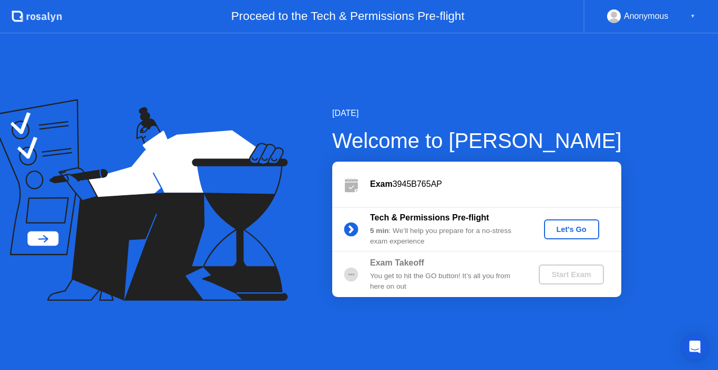
click at [565, 230] on div "Let's Go" at bounding box center [571, 229] width 47 height 8
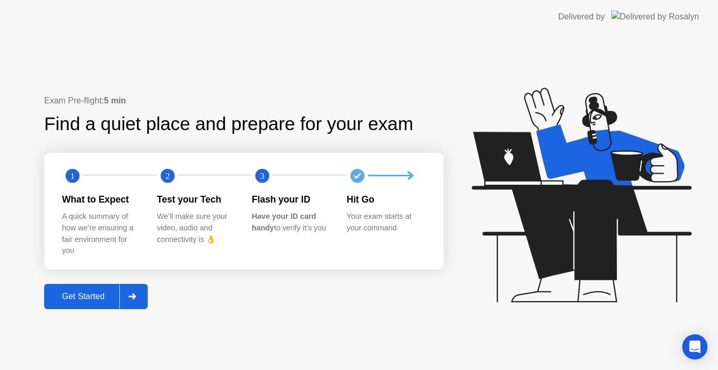
click at [99, 296] on div "Get Started" at bounding box center [83, 296] width 72 height 9
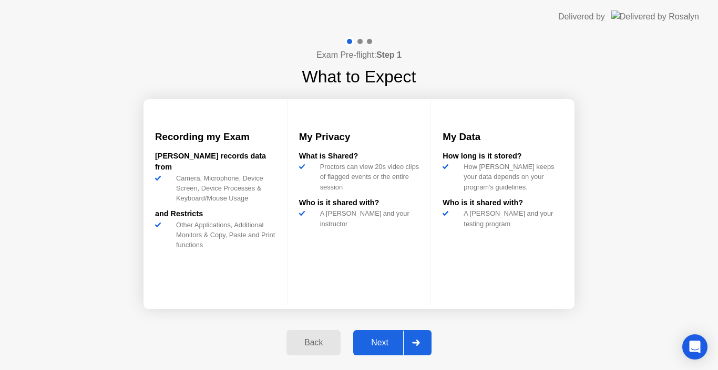
click at [395, 340] on div "Next" at bounding box center [379, 342] width 47 height 9
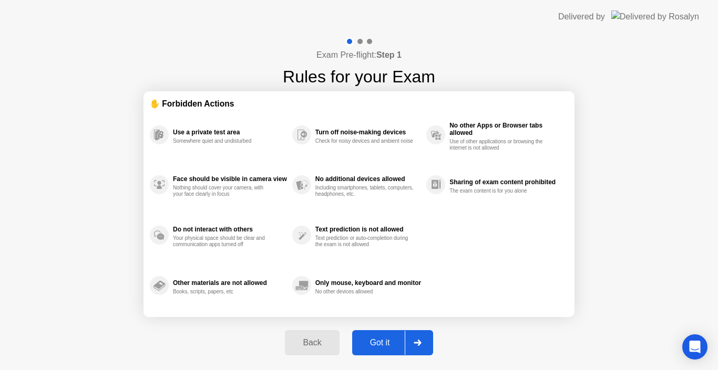
click at [399, 341] on div "Got it" at bounding box center [379, 342] width 49 height 9
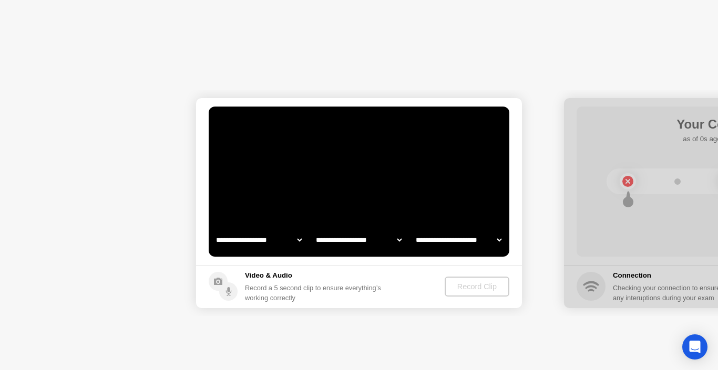
select select "**********"
select select "*******"
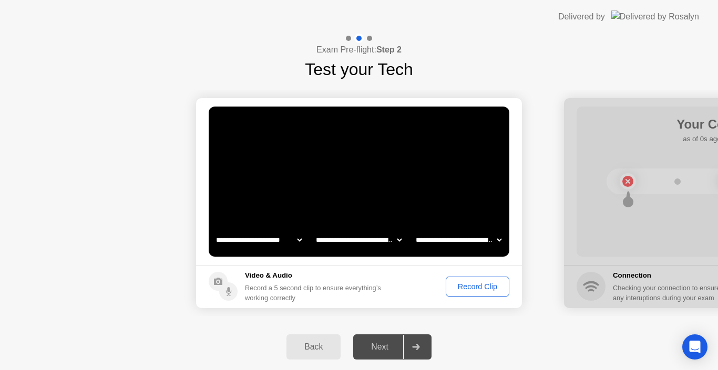
click at [478, 286] on div "Record Clip" at bounding box center [477, 287] width 56 height 8
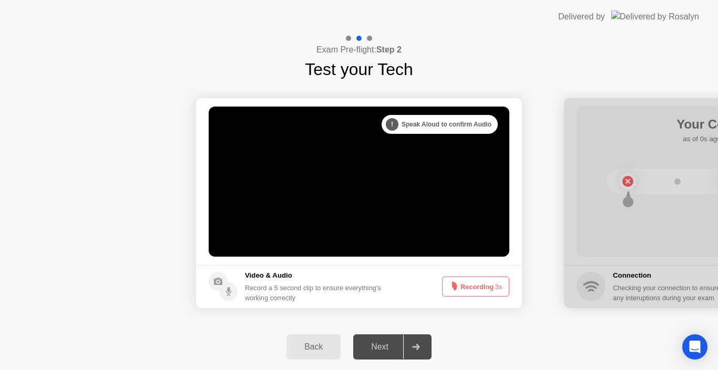
click at [481, 288] on button "Recording 3s" at bounding box center [475, 287] width 67 height 20
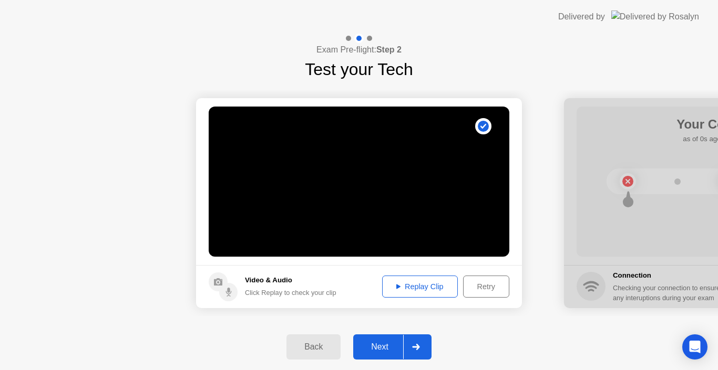
click at [428, 291] on div "Replay Clip" at bounding box center [420, 287] width 68 height 8
click at [395, 343] on div "Next" at bounding box center [379, 347] width 47 height 9
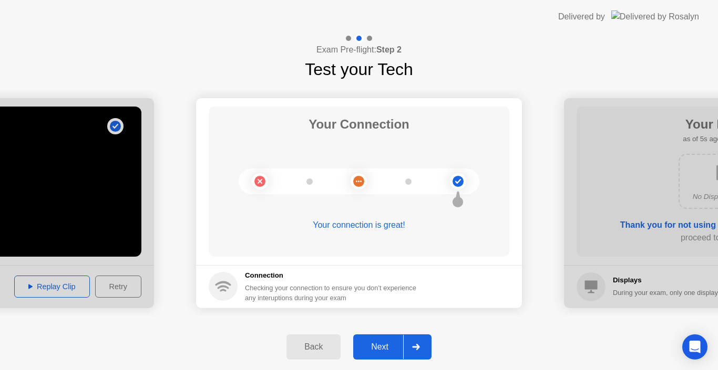
click at [391, 346] on div "Next" at bounding box center [379, 347] width 47 height 9
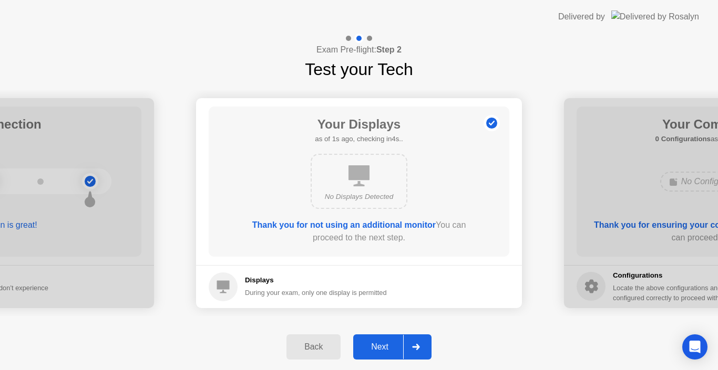
click at [392, 343] on div "Next" at bounding box center [379, 347] width 47 height 9
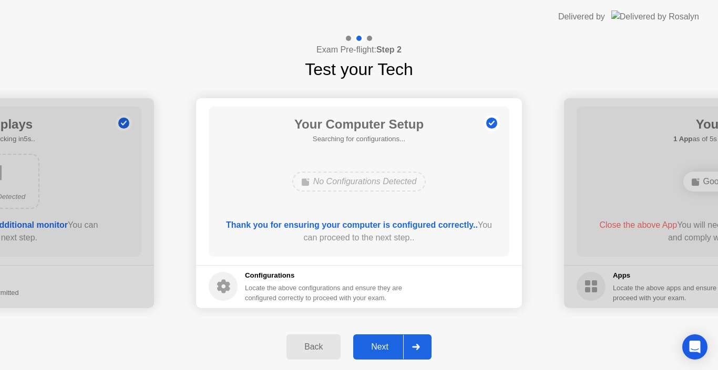
click at [400, 346] on div "Next" at bounding box center [379, 347] width 47 height 9
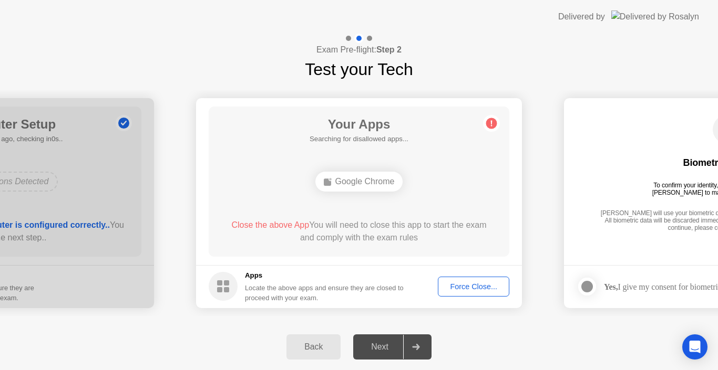
click at [383, 349] on div "Next" at bounding box center [379, 347] width 47 height 9
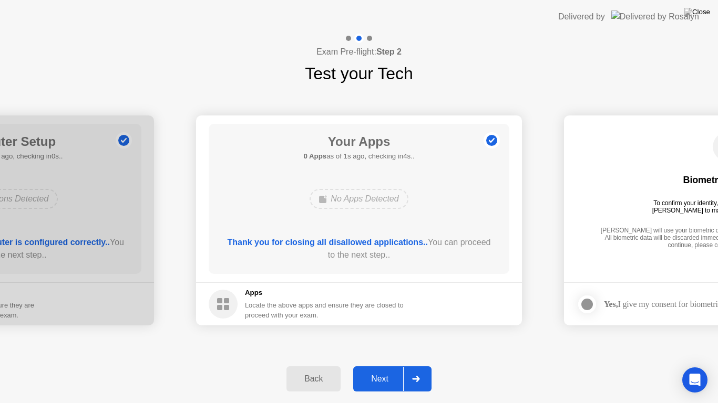
click at [381, 370] on div "Next" at bounding box center [379, 379] width 47 height 9
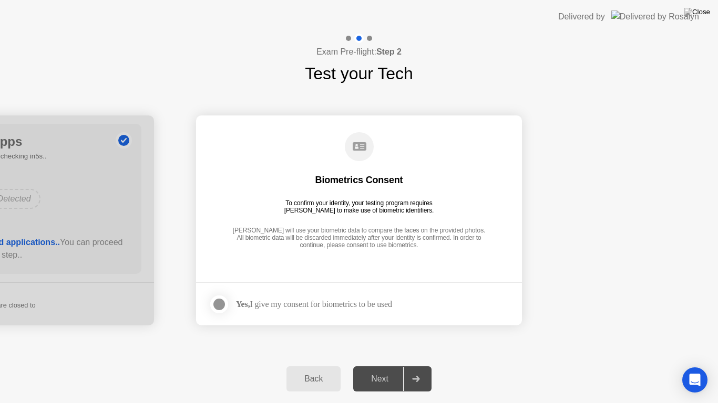
click at [214, 309] on div at bounding box center [219, 304] width 13 height 13
click at [399, 370] on div "Next" at bounding box center [379, 379] width 47 height 9
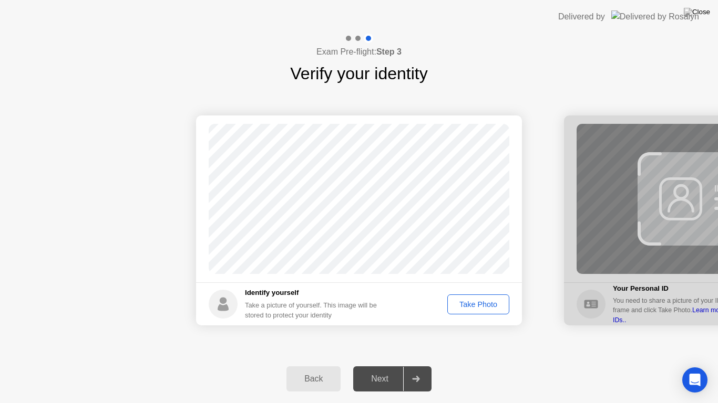
click at [490, 301] on div "Take Photo" at bounding box center [478, 305] width 55 height 8
click at [397, 370] on div "Next" at bounding box center [379, 379] width 47 height 9
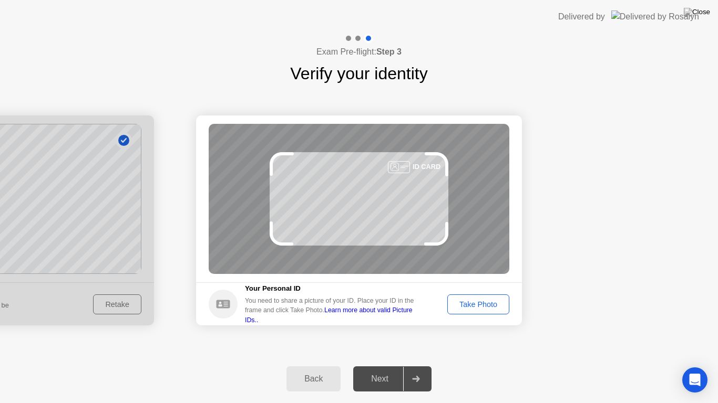
click at [476, 301] on div "Take Photo" at bounding box center [478, 305] width 55 height 8
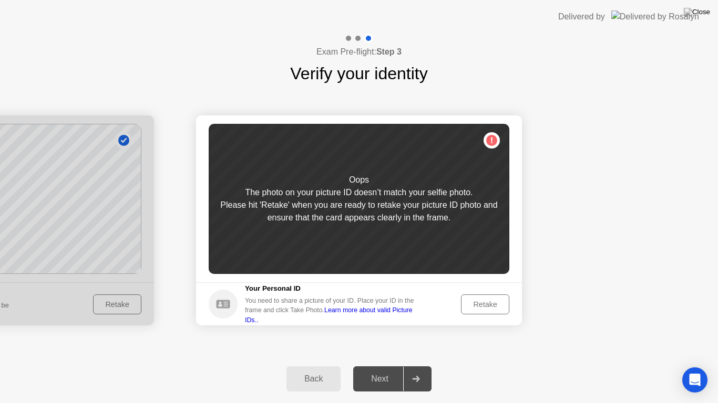
click at [311, 370] on div "Back" at bounding box center [313, 379] width 48 height 9
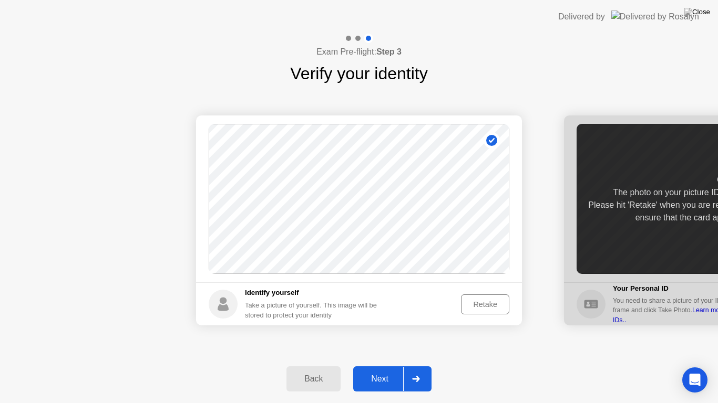
click at [486, 311] on button "Retake" at bounding box center [485, 305] width 48 height 20
click at [483, 305] on div "Take Photo" at bounding box center [478, 305] width 55 height 8
click at [484, 306] on div "Retake" at bounding box center [484, 305] width 41 height 8
click at [476, 304] on div "Take Photo" at bounding box center [478, 305] width 55 height 8
click at [395, 370] on div "Next" at bounding box center [379, 379] width 47 height 9
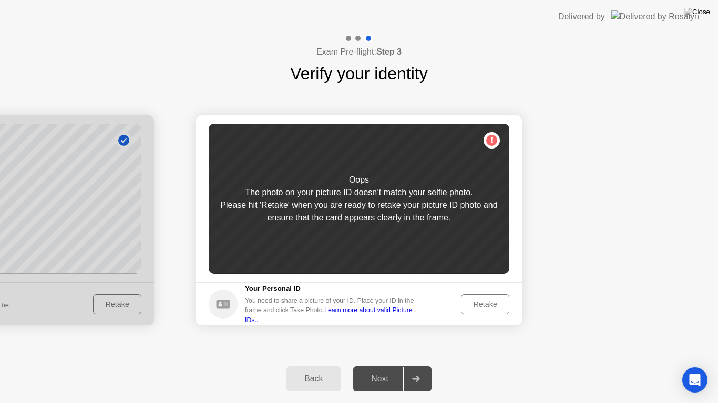
click at [479, 303] on div "Retake" at bounding box center [484, 305] width 41 height 8
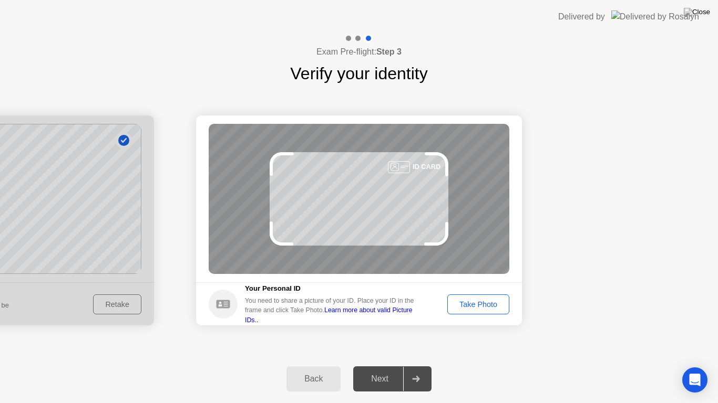
click at [479, 303] on div "Take Photo" at bounding box center [478, 305] width 55 height 8
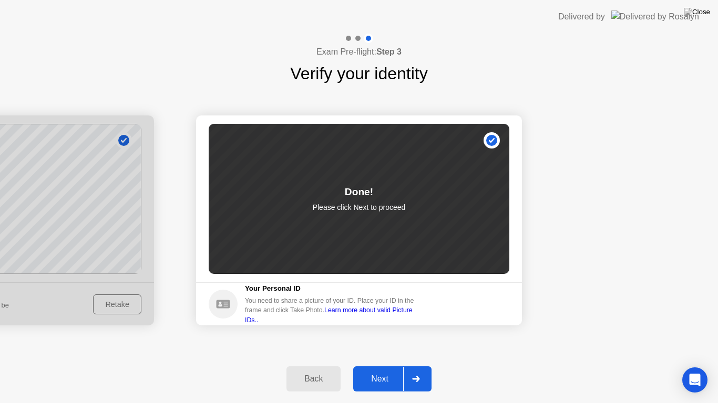
click at [397, 370] on div "Next" at bounding box center [379, 379] width 47 height 9
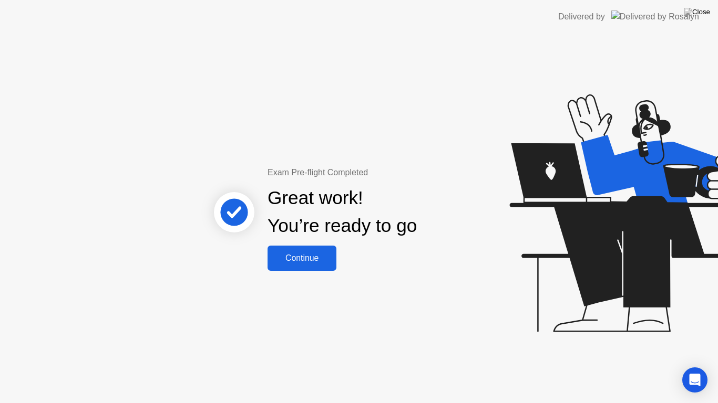
click at [311, 259] on div "Continue" at bounding box center [302, 258] width 63 height 9
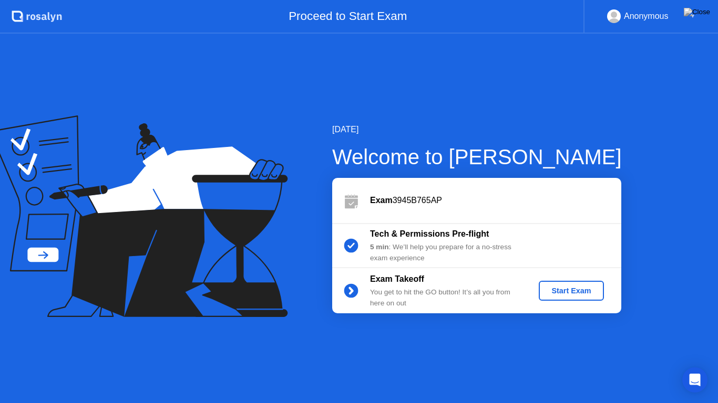
click at [574, 289] on div "Start Exam" at bounding box center [571, 291] width 56 height 8
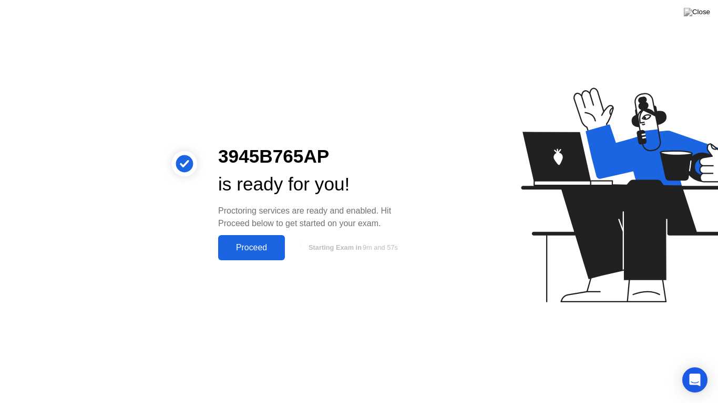
drag, startPoint x: 253, startPoint y: 248, endPoint x: 371, endPoint y: 339, distance: 149.1
click at [371, 339] on div "3945B765AP is ready for you! Proctoring services are ready and enabled. Hit Pro…" at bounding box center [359, 201] width 718 height 403
click at [251, 256] on button "Proceed" at bounding box center [251, 247] width 67 height 25
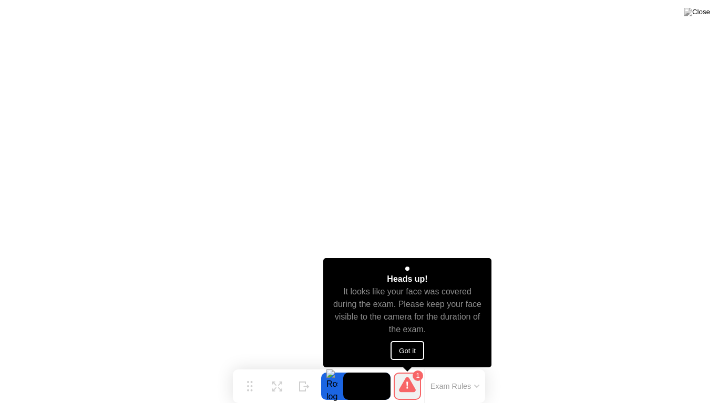
click at [417, 346] on button "Got it" at bounding box center [407, 350] width 34 height 19
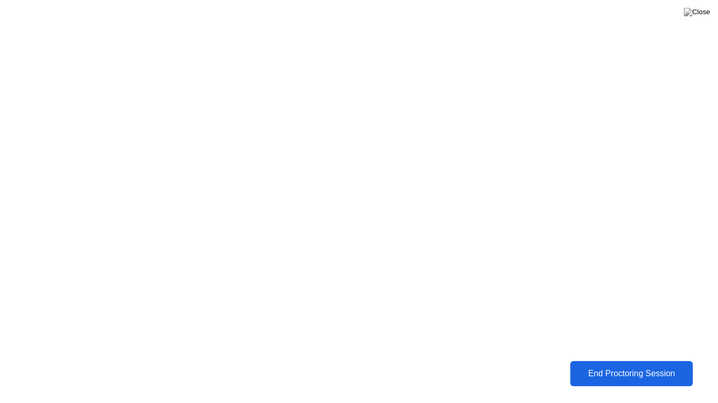
click at [641, 370] on div "End Proctoring Session" at bounding box center [631, 373] width 116 height 9
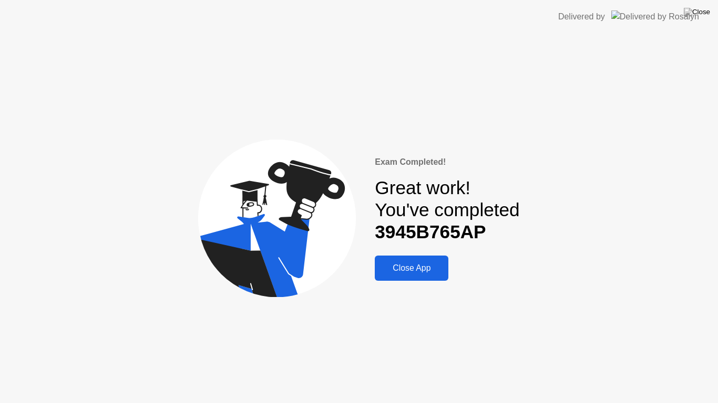
drag, startPoint x: 424, startPoint y: 274, endPoint x: 474, endPoint y: 234, distance: 64.3
click at [473, 236] on div "Exam Completed! Great work! You've completed 3945B765AP Close App" at bounding box center [447, 219] width 144 height 126
click at [419, 272] on div "Close App" at bounding box center [411, 268] width 67 height 9
